Goal: Find contact information: Find contact information

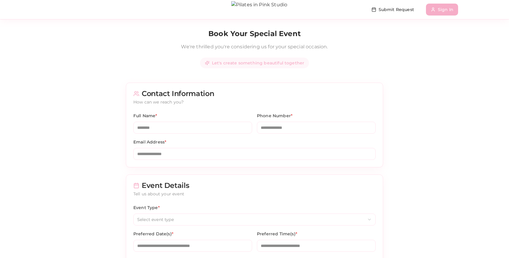
click at [437, 12] on button "Sign In" at bounding box center [442, 10] width 32 height 12
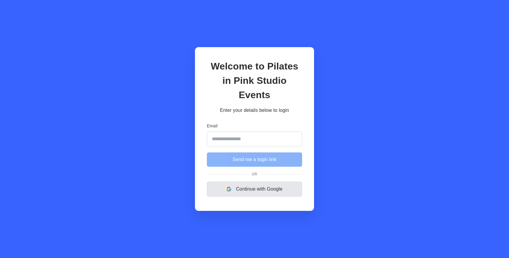
click at [267, 183] on button "Continue with Google" at bounding box center [254, 188] width 95 height 15
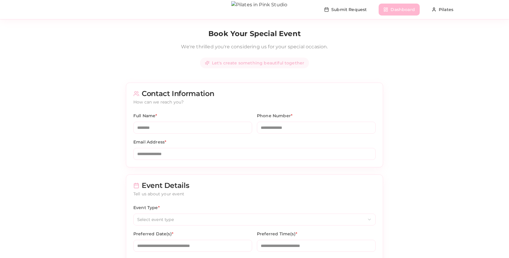
click at [392, 5] on button "Dashboard" at bounding box center [399, 10] width 41 height 12
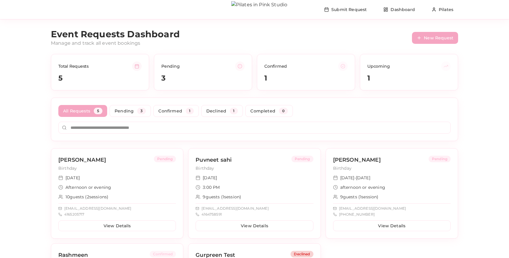
scroll to position [66, 0]
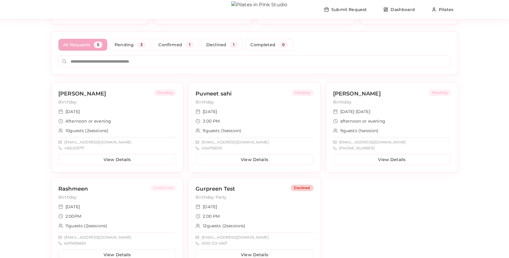
click at [102, 143] on span "aminamudie97@gmail.com" at bounding box center [97, 142] width 67 height 5
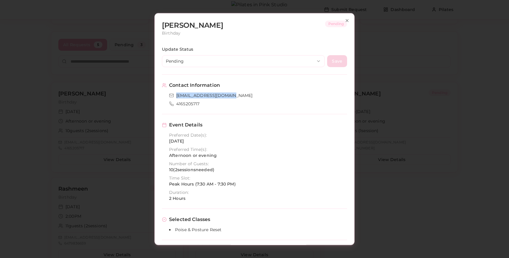
copy link "aminamudie97@gmail.com"
copy link "4165205717"
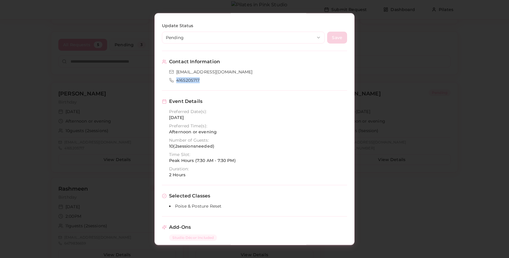
scroll to position [0, 0]
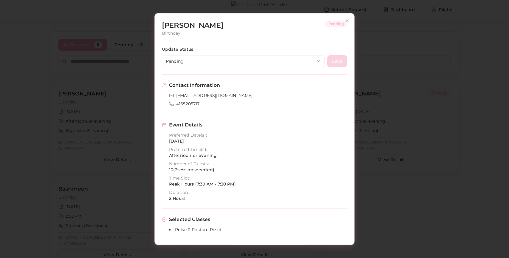
click at [183, 23] on h2 "Amina Mudie" at bounding box center [192, 25] width 61 height 10
copy h2 "Amina Mudie"
click at [348, 22] on icon "button" at bounding box center [347, 20] width 5 height 5
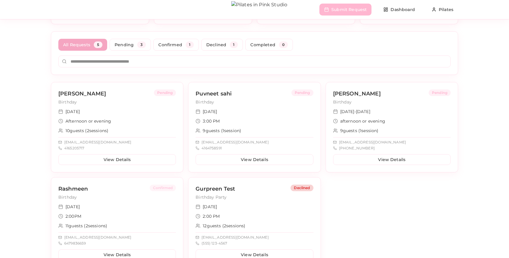
click at [348, 10] on button "Submit Request" at bounding box center [346, 10] width 52 height 12
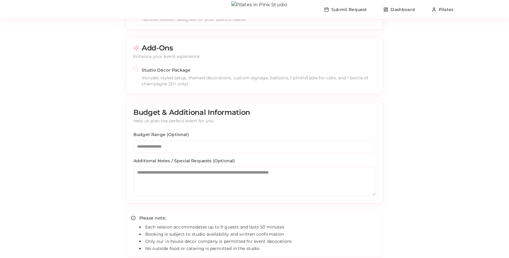
scroll to position [542, 0]
